Goal: Find specific page/section: Find specific page/section

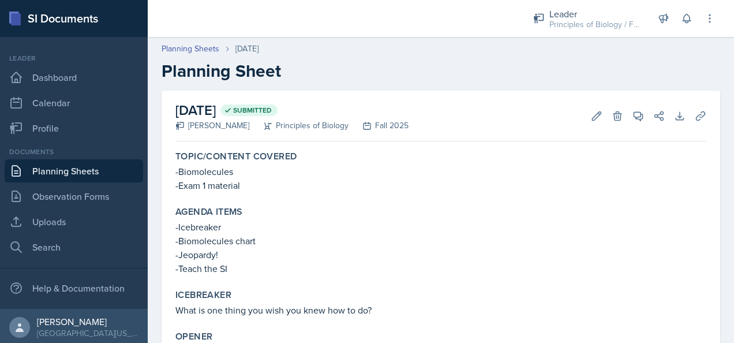
click at [56, 169] on link "Planning Sheets" at bounding box center [74, 170] width 139 height 23
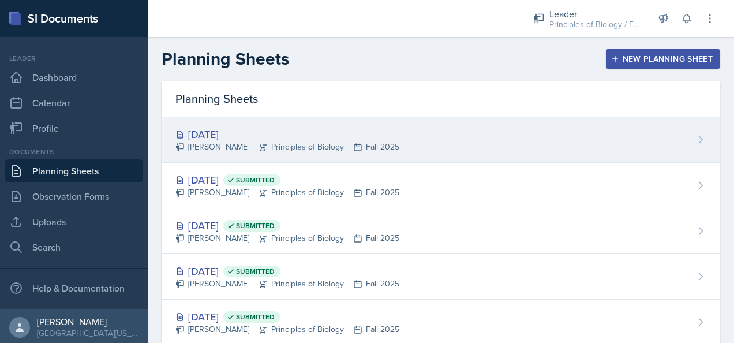
click at [263, 139] on div "[DATE]" at bounding box center [288, 134] width 224 height 16
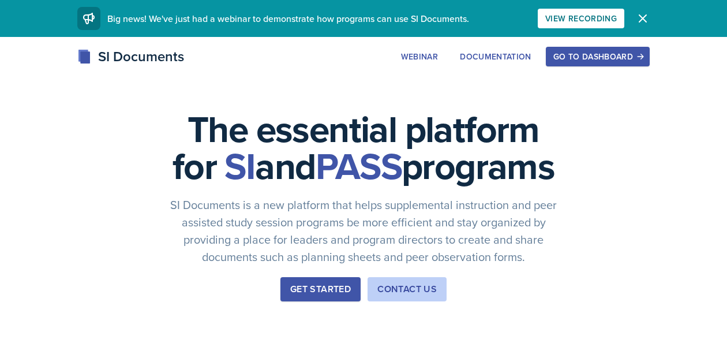
click at [590, 60] on div "Go to Dashboard" at bounding box center [598, 56] width 89 height 9
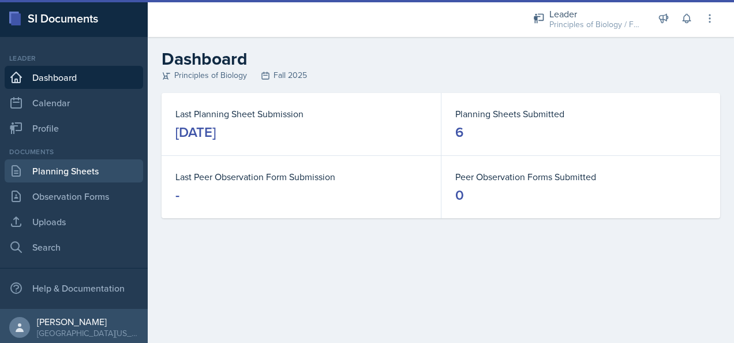
click at [77, 166] on link "Planning Sheets" at bounding box center [74, 170] width 139 height 23
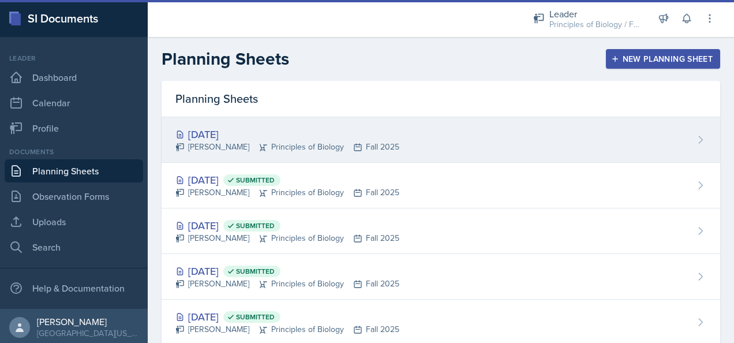
click at [278, 144] on div "[PERSON_NAME] Principles of Biology Fall 2025" at bounding box center [288, 147] width 224 height 12
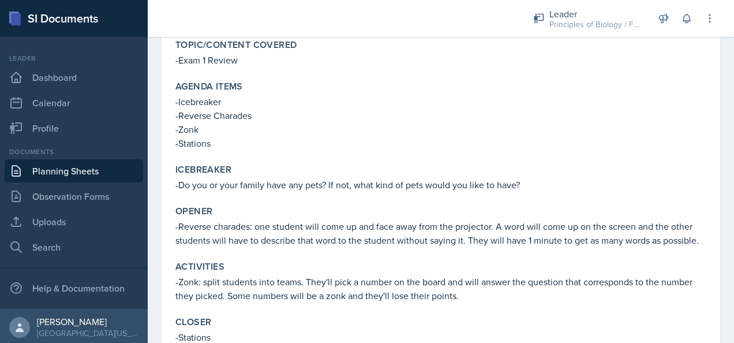
scroll to position [111, 0]
